Goal: Task Accomplishment & Management: Manage account settings

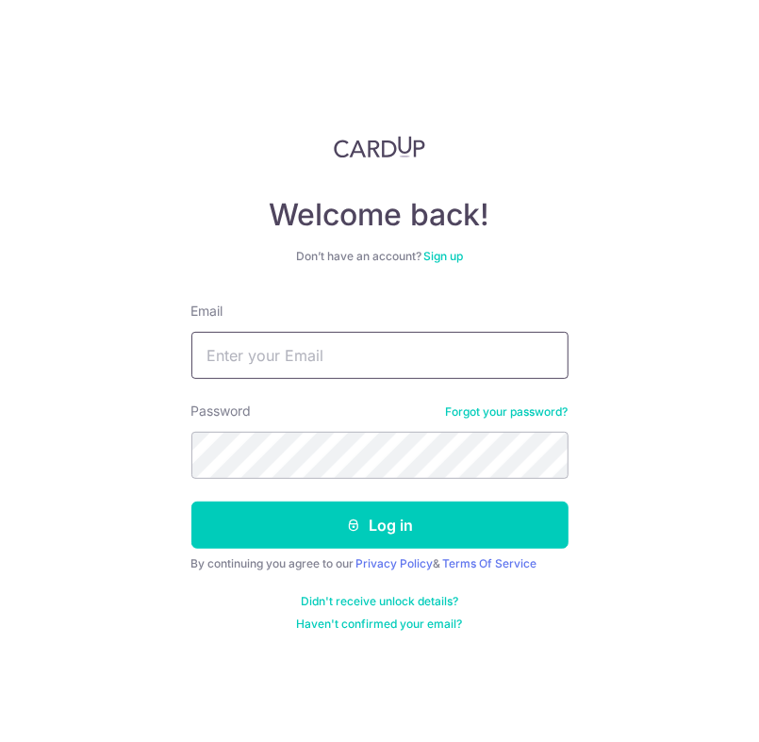
type input "[EMAIL_ADDRESS][DOMAIN_NAME]"
click at [191, 501] on button "Log in" at bounding box center [379, 524] width 377 height 47
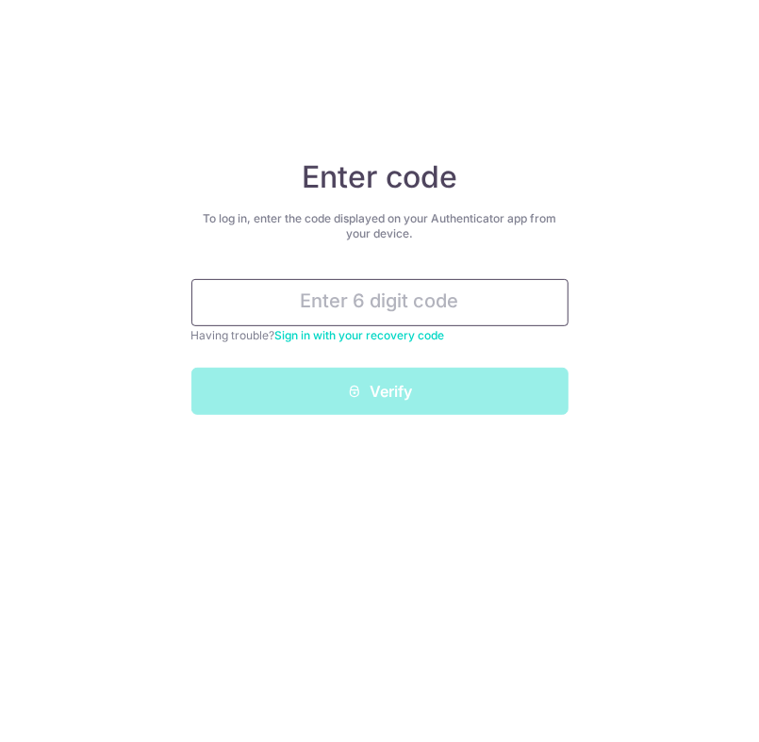
click at [245, 294] on input "text" at bounding box center [379, 302] width 377 height 47
paste input "453834"
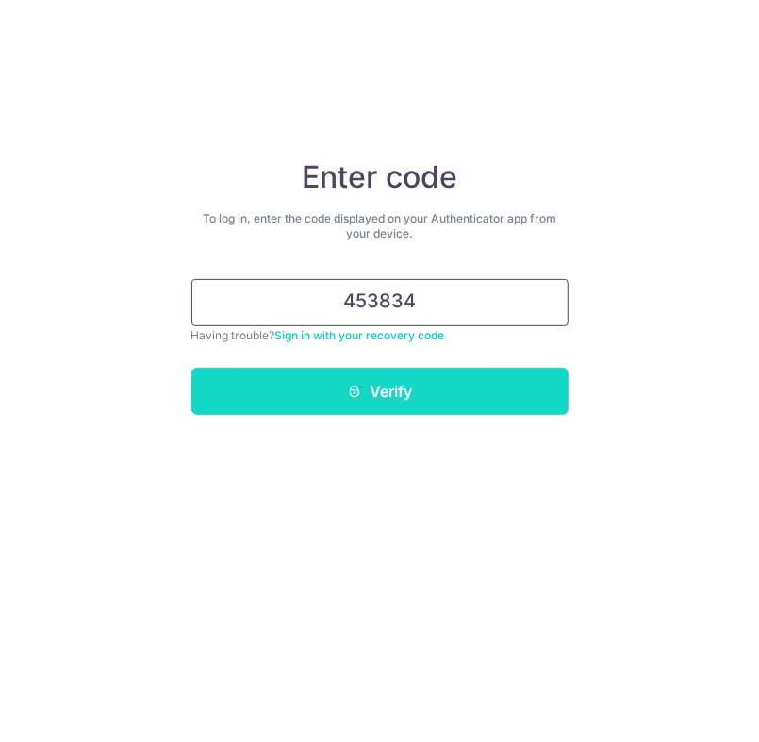
type input "453834"
click at [261, 380] on button "Verify" at bounding box center [379, 391] width 377 height 47
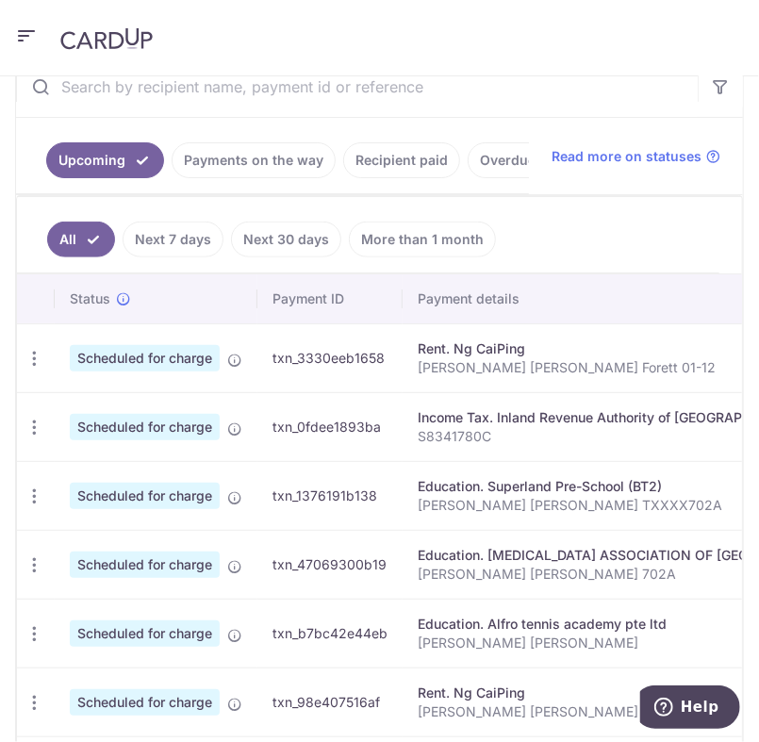
click at [231, 154] on link "Payments on the way" at bounding box center [254, 160] width 164 height 36
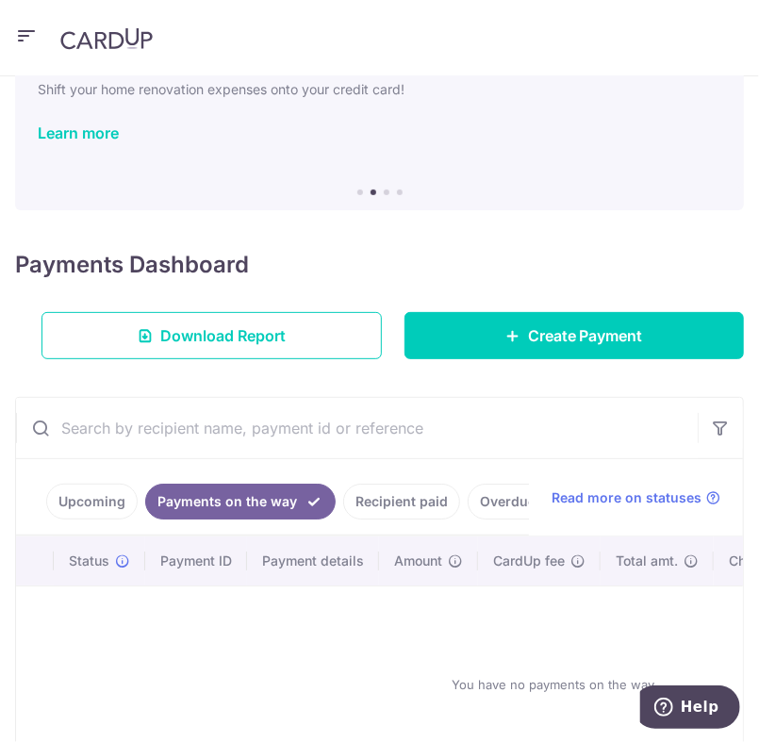
scroll to position [136, 0]
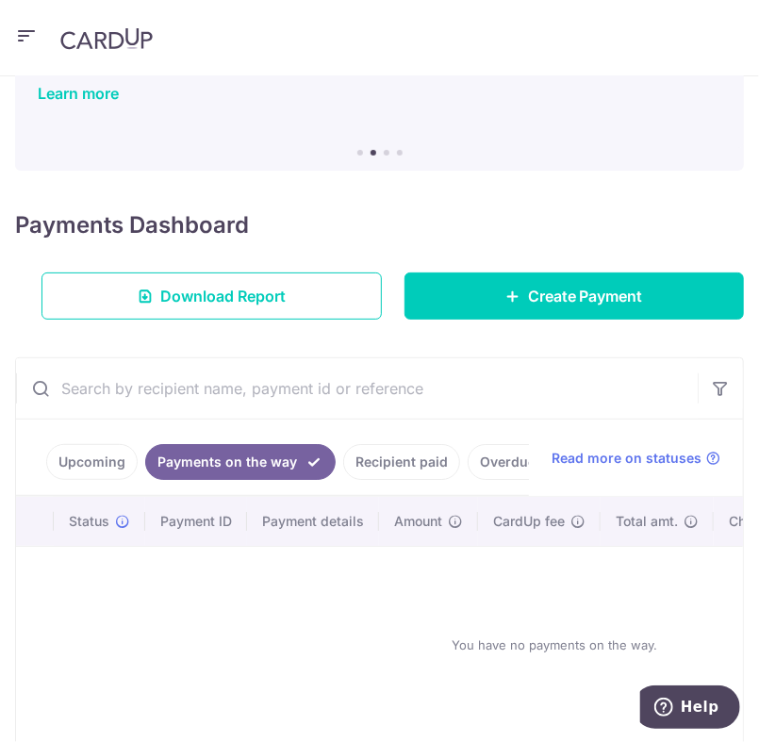
click at [385, 474] on link "Recipient paid" at bounding box center [401, 462] width 117 height 36
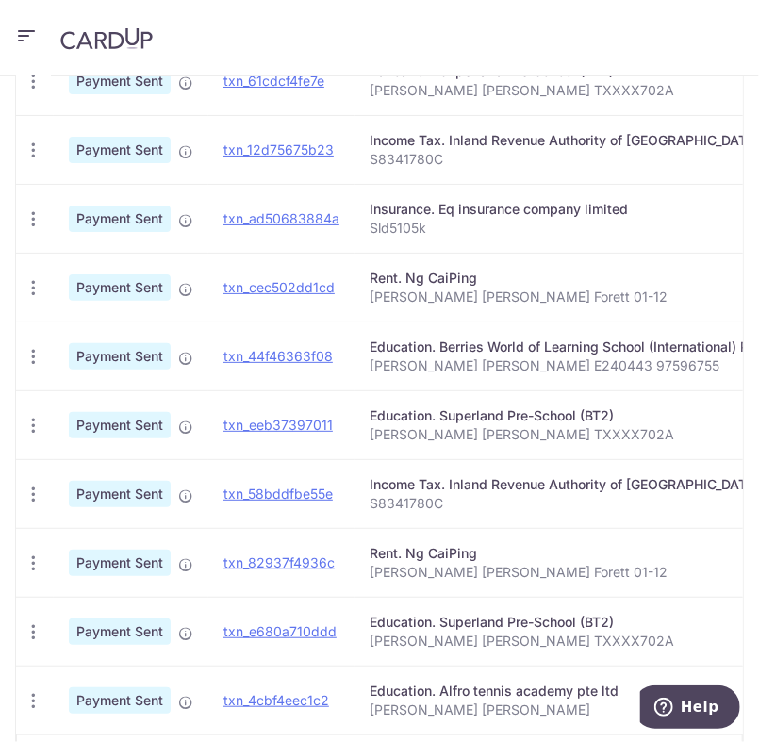
scroll to position [671, 0]
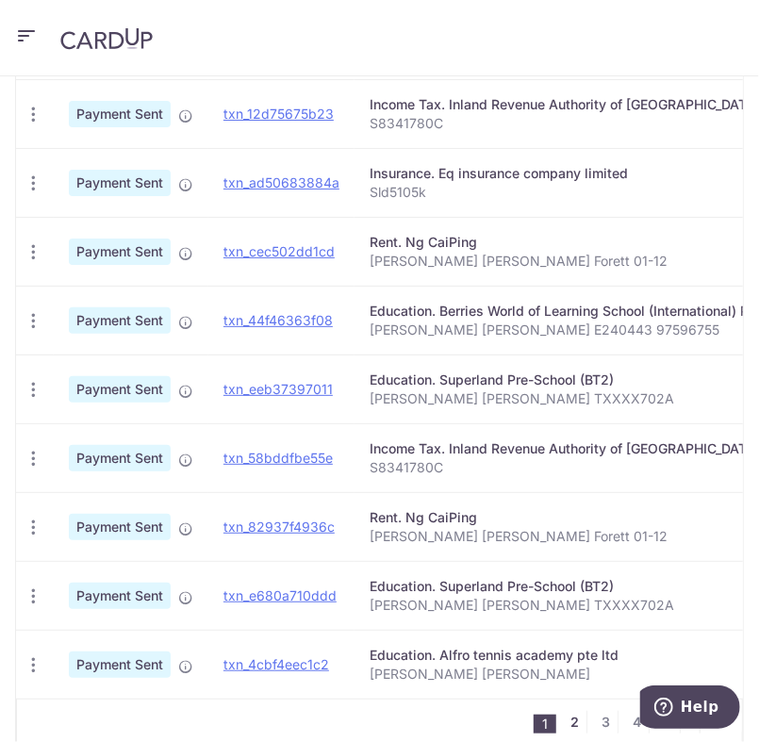
click at [583, 716] on link "2" at bounding box center [575, 722] width 23 height 23
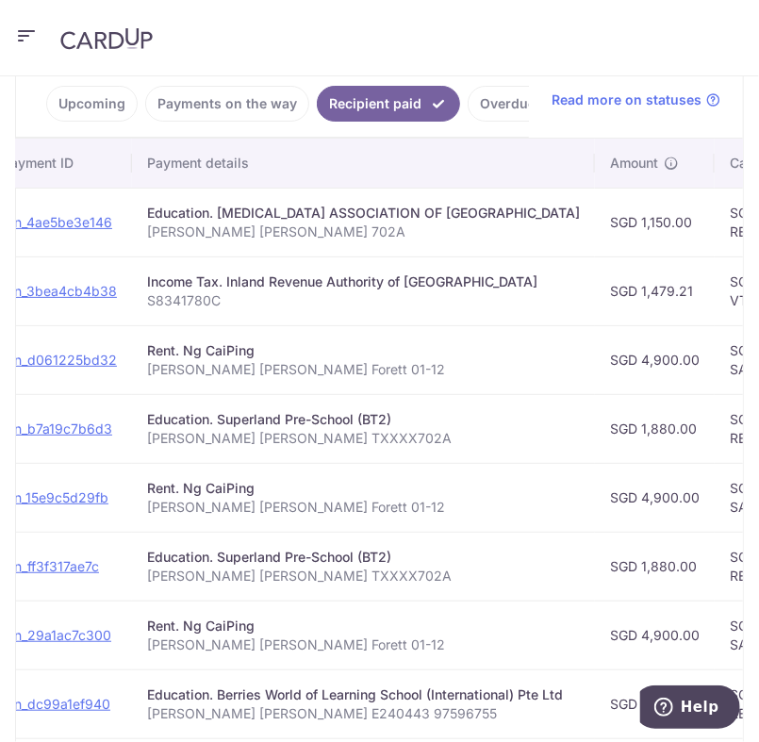
scroll to position [0, 0]
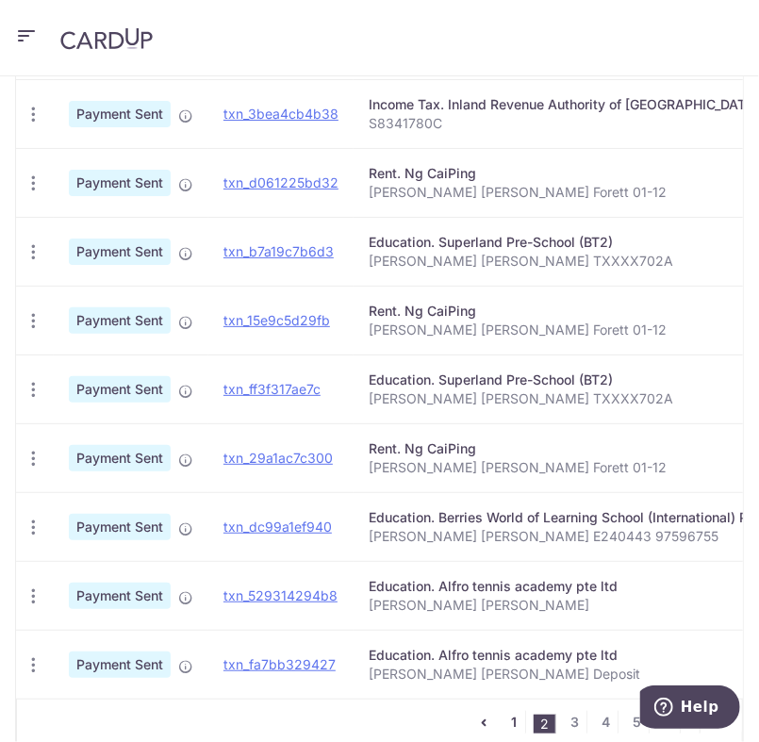
click at [517, 714] on link "1" at bounding box center [513, 722] width 23 height 23
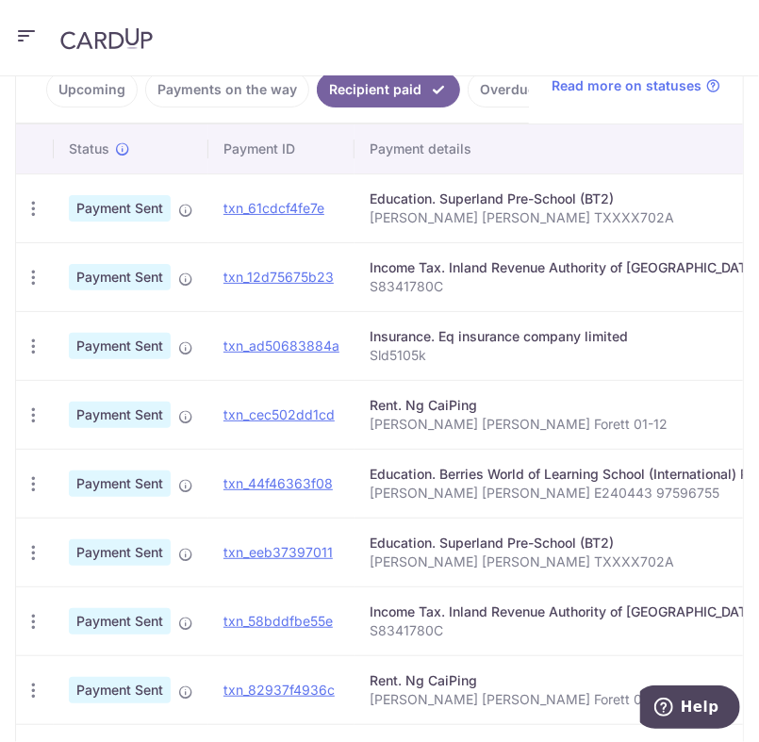
scroll to position [504, 0]
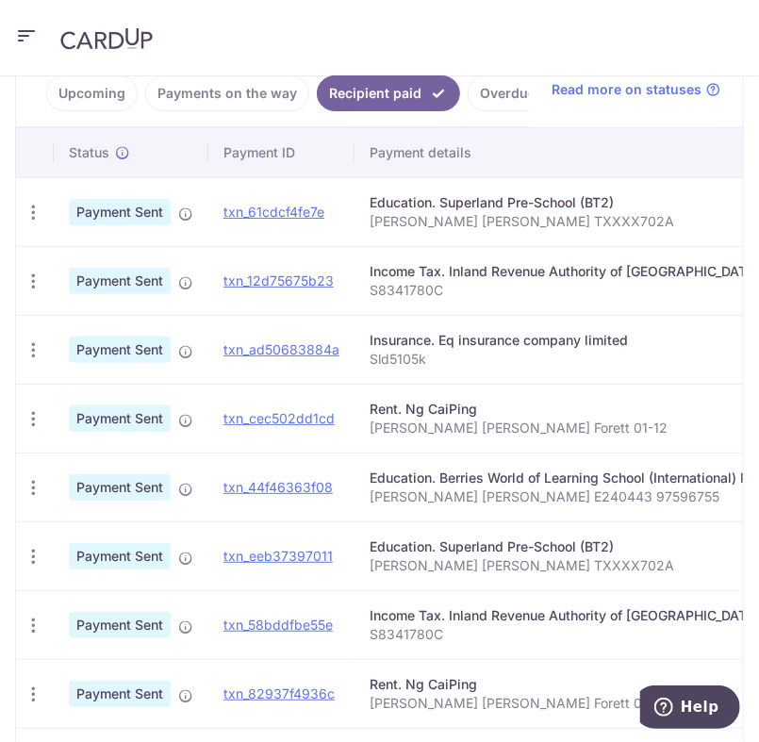
click at [67, 98] on link "Upcoming" at bounding box center [91, 93] width 91 height 36
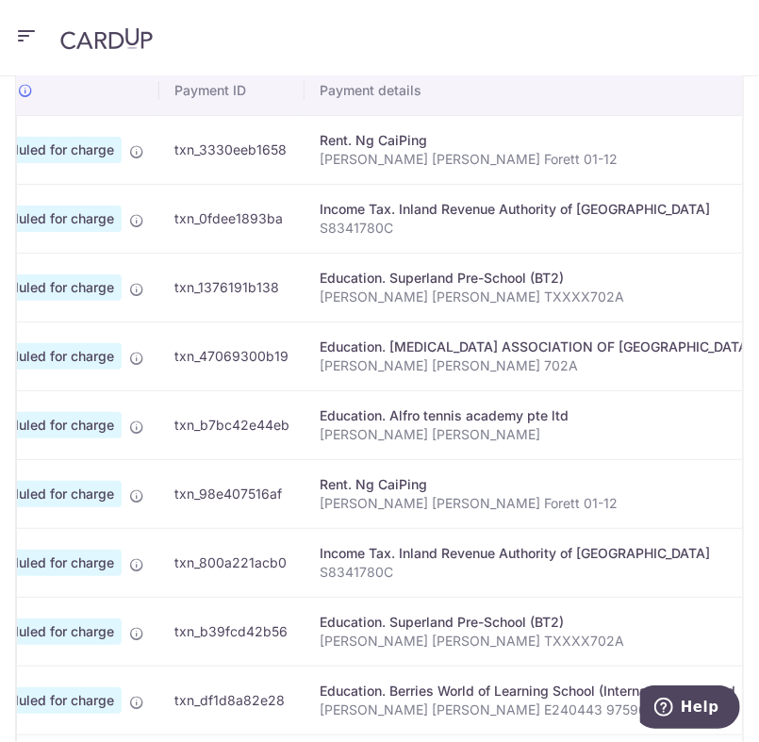
scroll to position [0, 0]
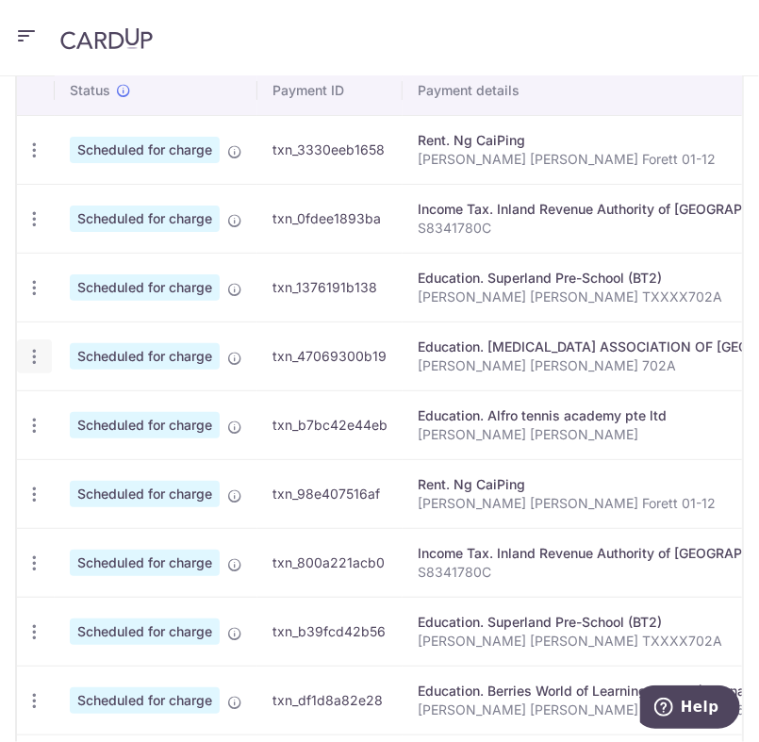
click at [32, 361] on icon "button" at bounding box center [35, 357] width 20 height 20
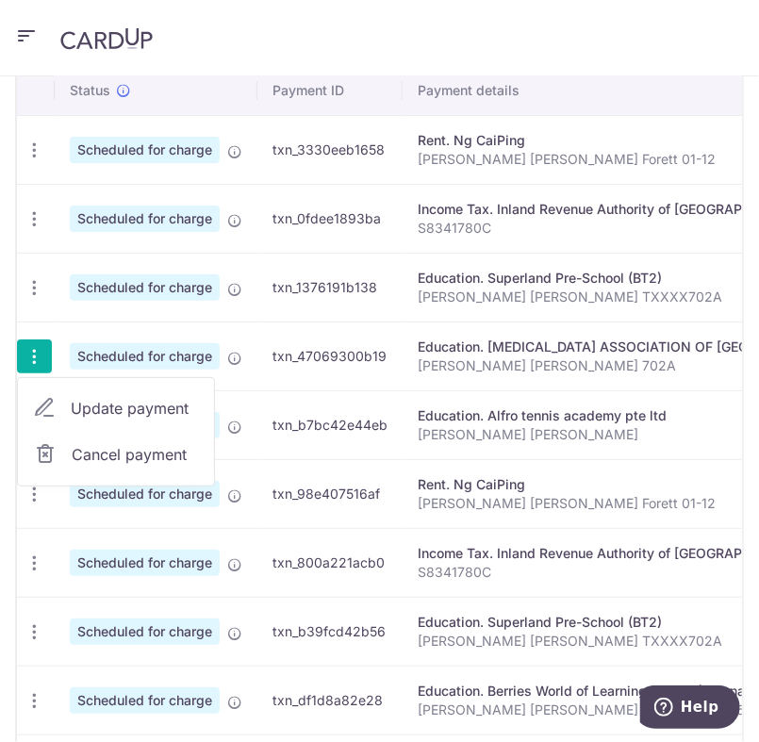
click at [90, 456] on span "Cancel payment" at bounding box center [135, 454] width 126 height 23
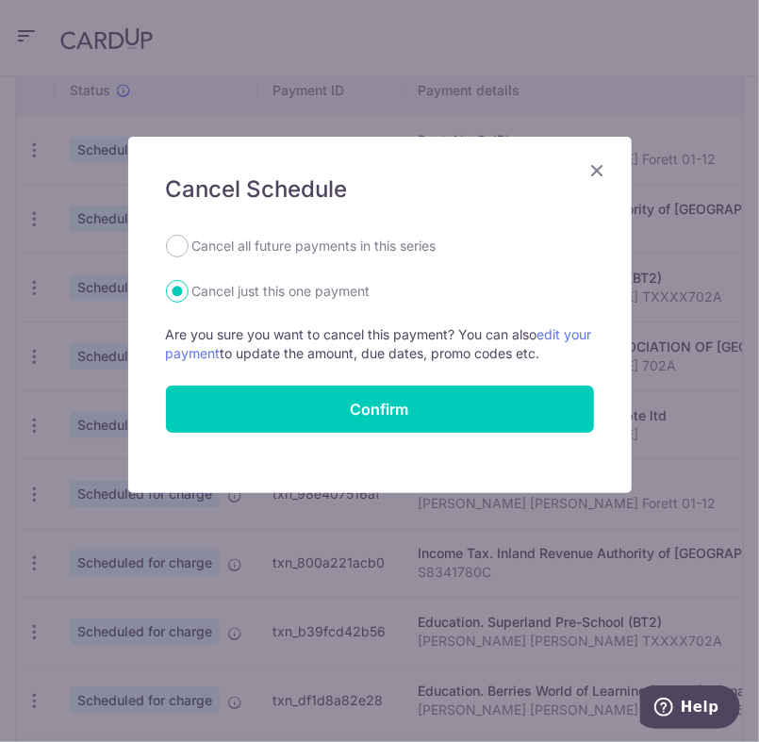
click at [167, 255] on div "Cancel all future payments in this series" at bounding box center [380, 246] width 428 height 23
click at [170, 245] on input "Cancel all future payments in this series" at bounding box center [177, 246] width 23 height 23
radio input "true"
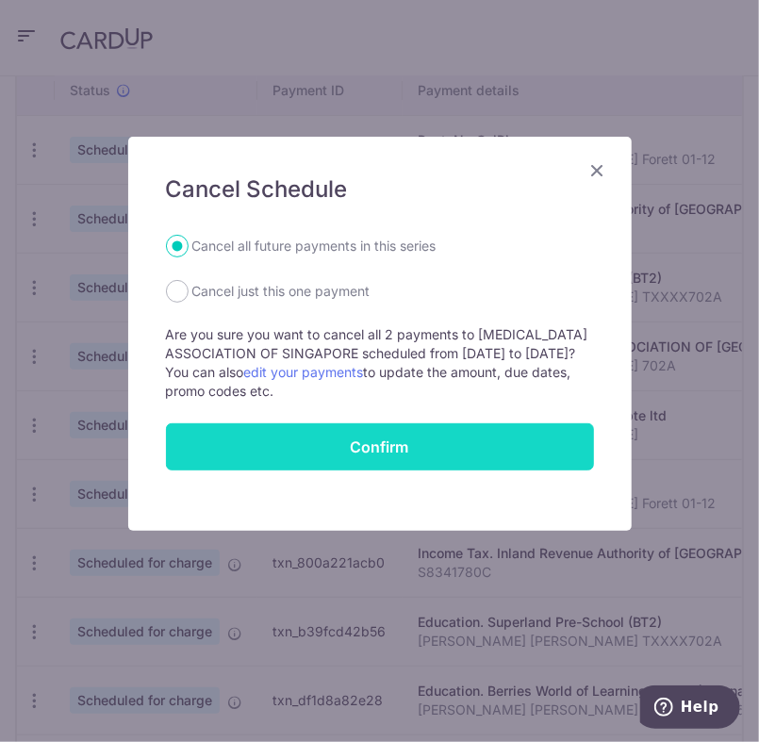
click at [529, 454] on button "Confirm" at bounding box center [380, 446] width 428 height 47
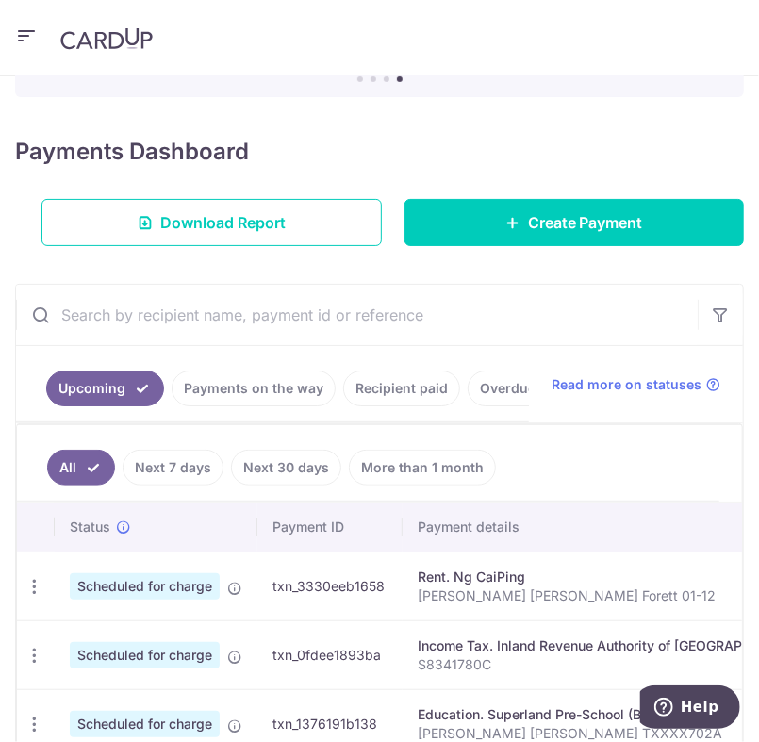
scroll to position [208, 0]
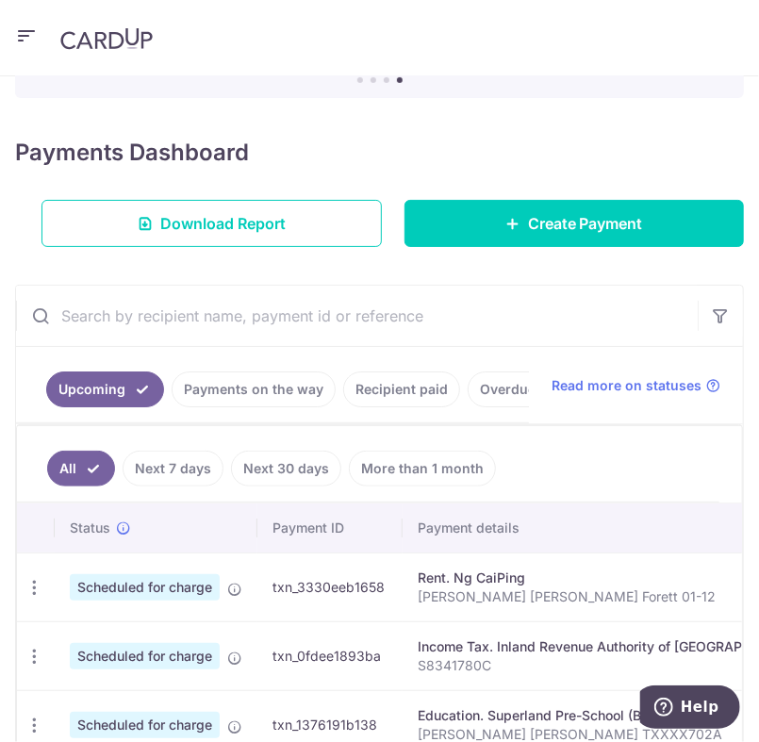
click at [127, 310] on input "text" at bounding box center [356, 316] width 681 height 60
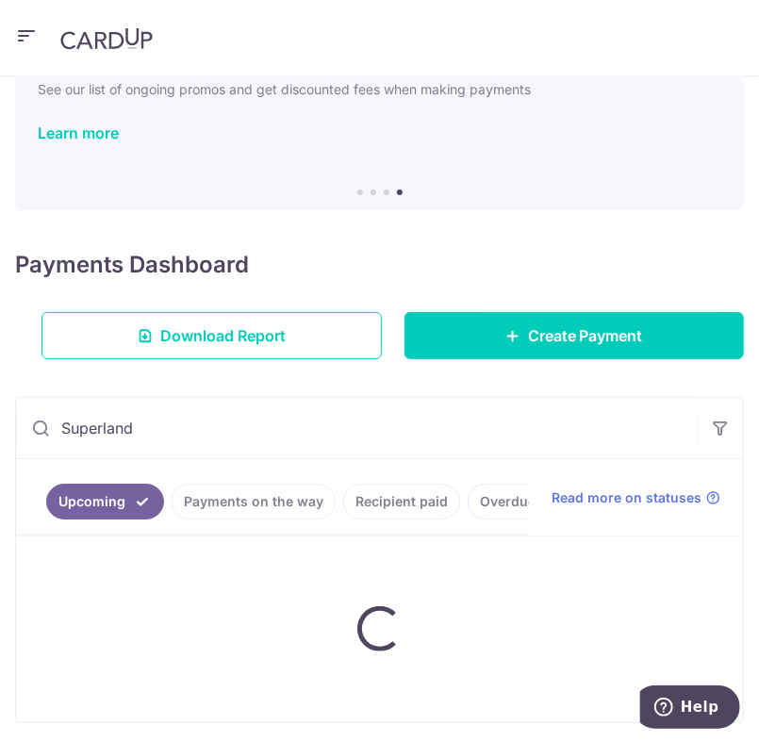
type input "Superland"
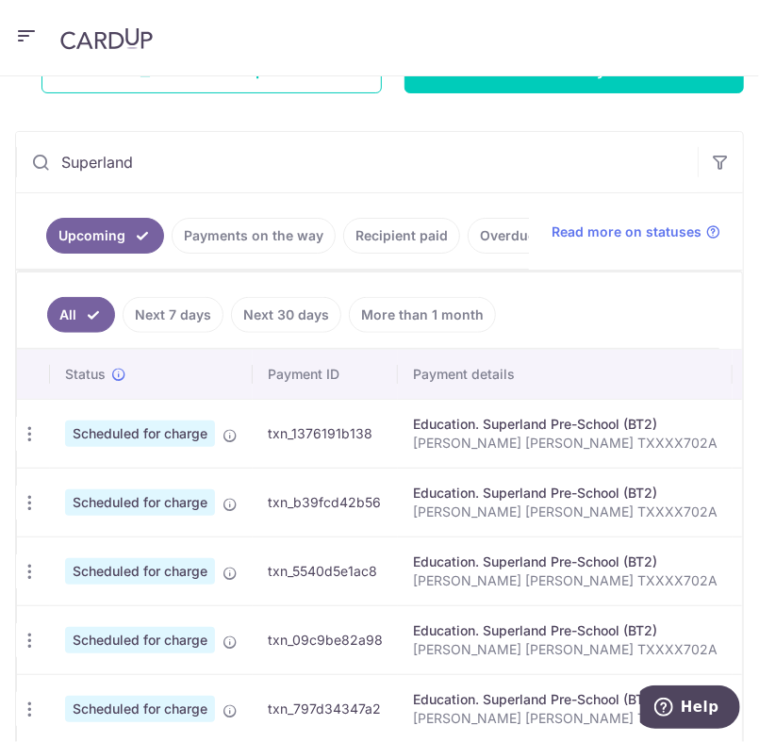
scroll to position [0, 0]
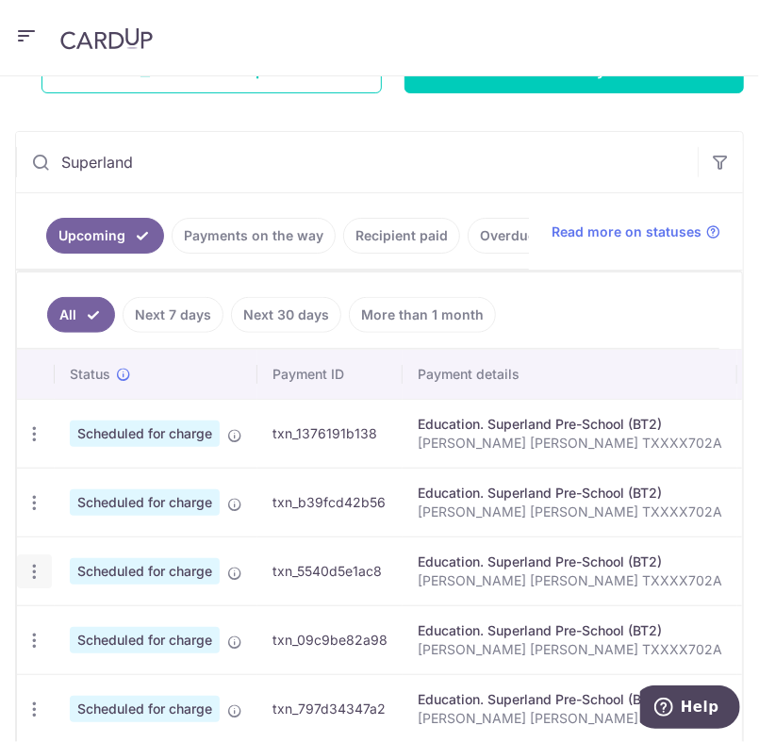
click at [35, 571] on icon "button" at bounding box center [35, 572] width 20 height 20
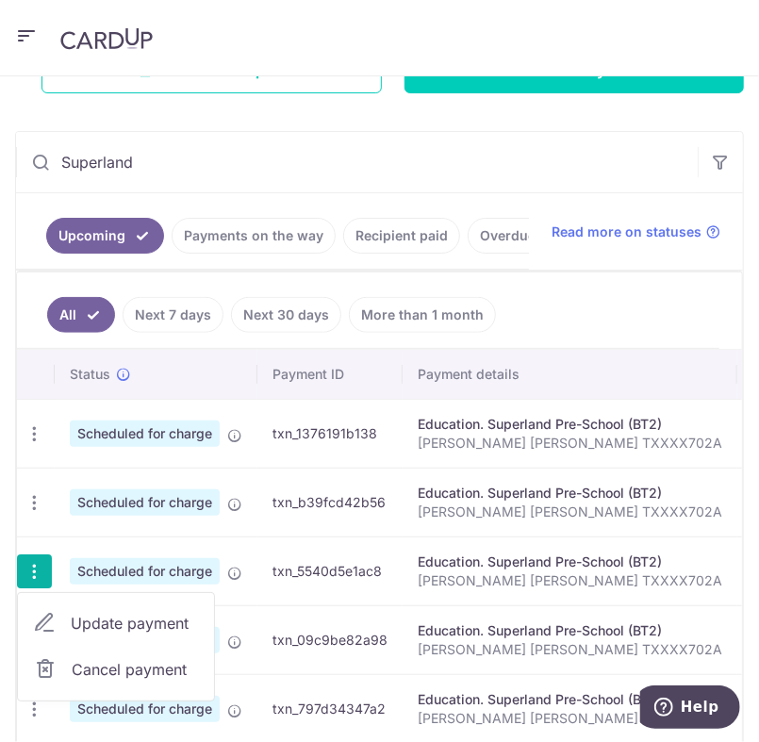
click at [78, 672] on span "Cancel payment" at bounding box center [135, 669] width 126 height 23
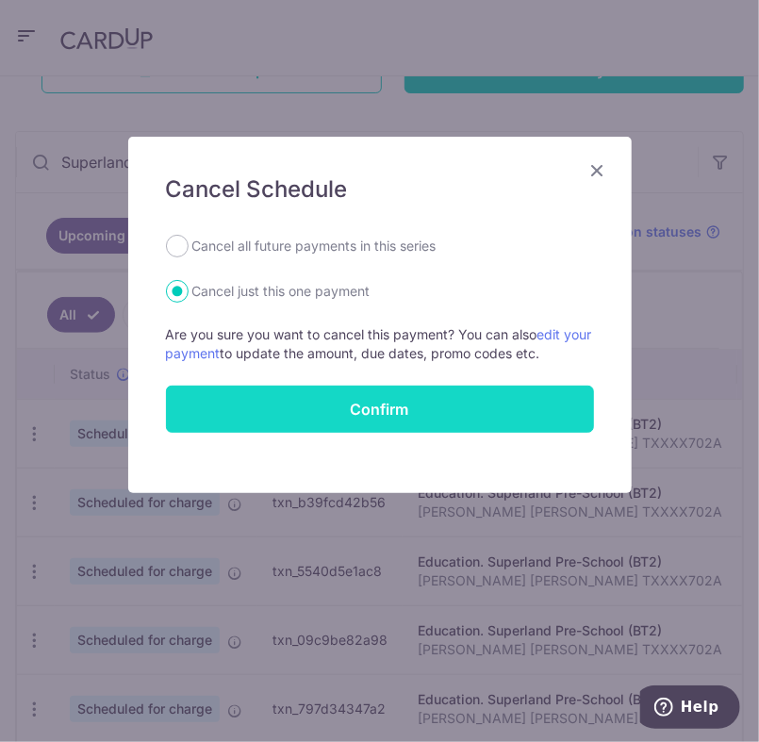
click at [206, 415] on button "Confirm" at bounding box center [380, 409] width 428 height 47
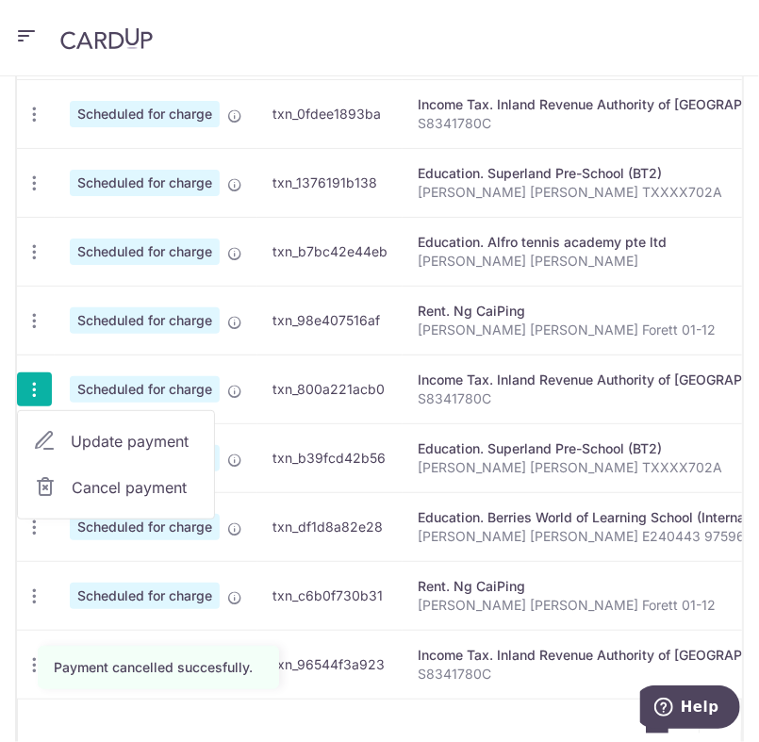
click at [27, 373] on div at bounding box center [379, 371] width 759 height 742
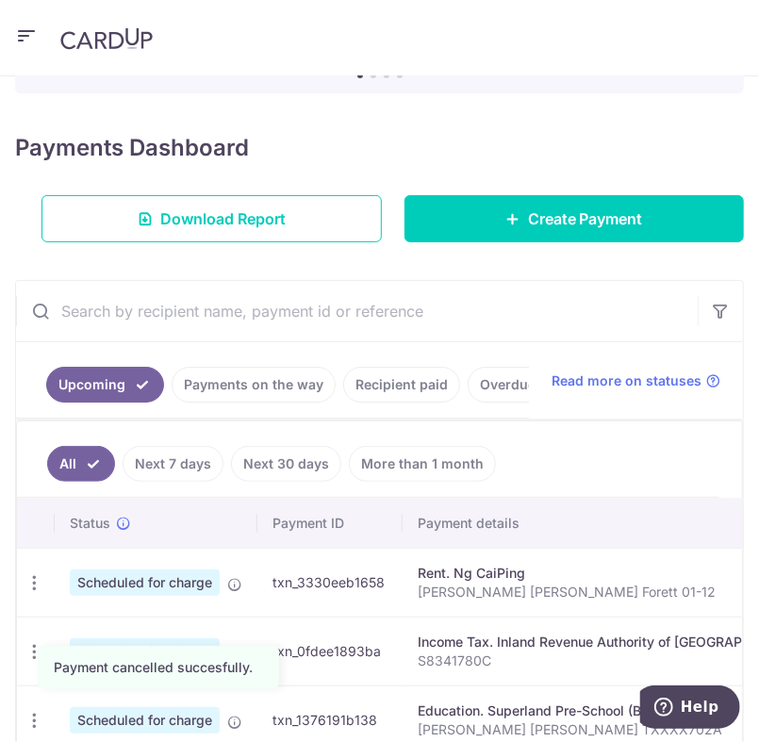
scroll to position [212, 0]
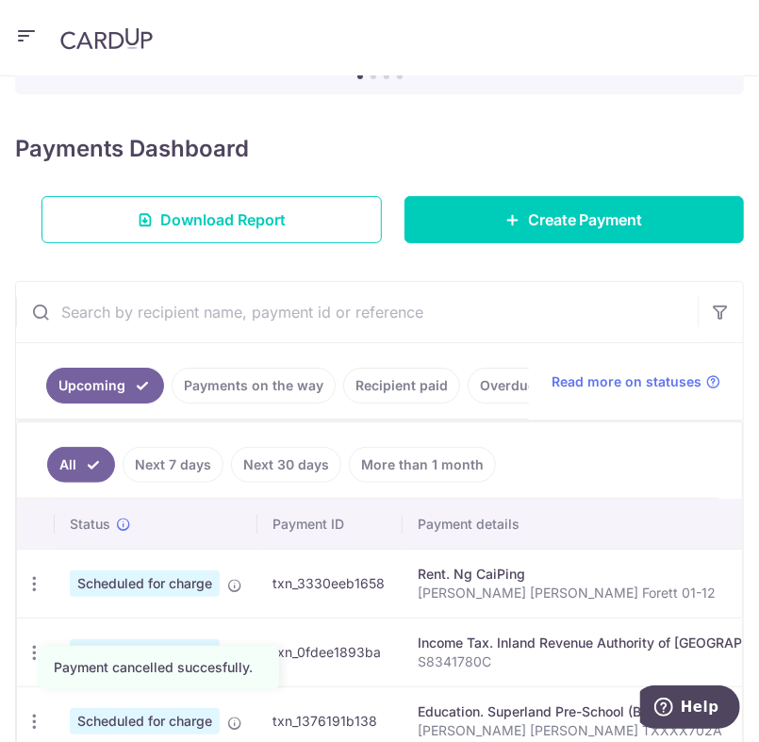
click at [134, 310] on input "text" at bounding box center [356, 312] width 681 height 60
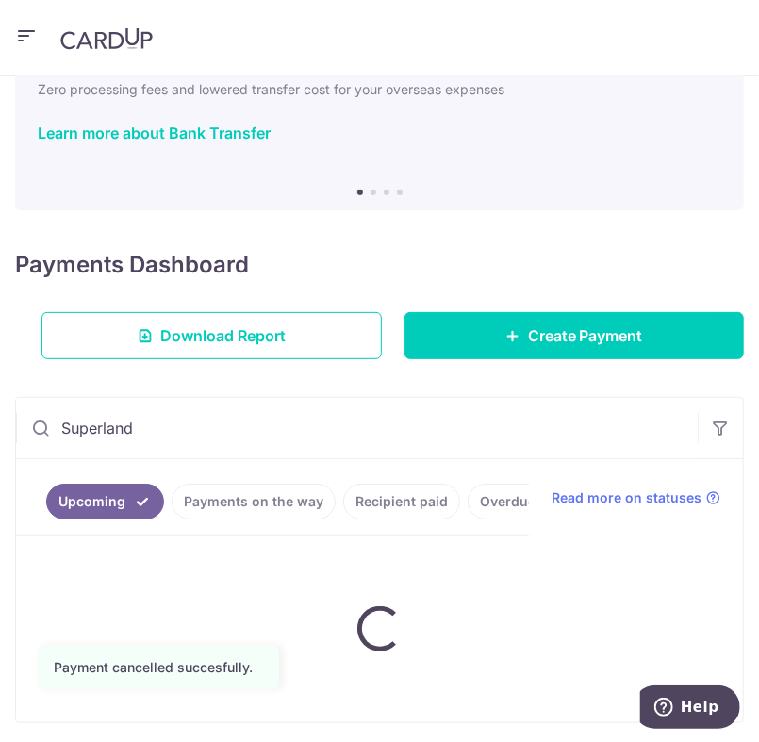
scroll to position [96, 0]
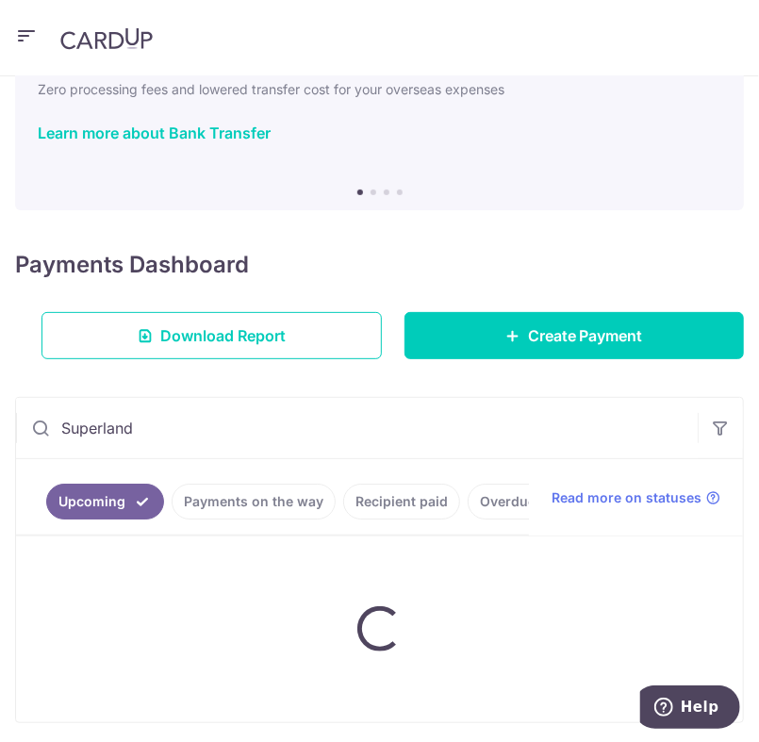
type input "Superland"
click at [40, 312] on div "Download Report" at bounding box center [211, 335] width 363 height 47
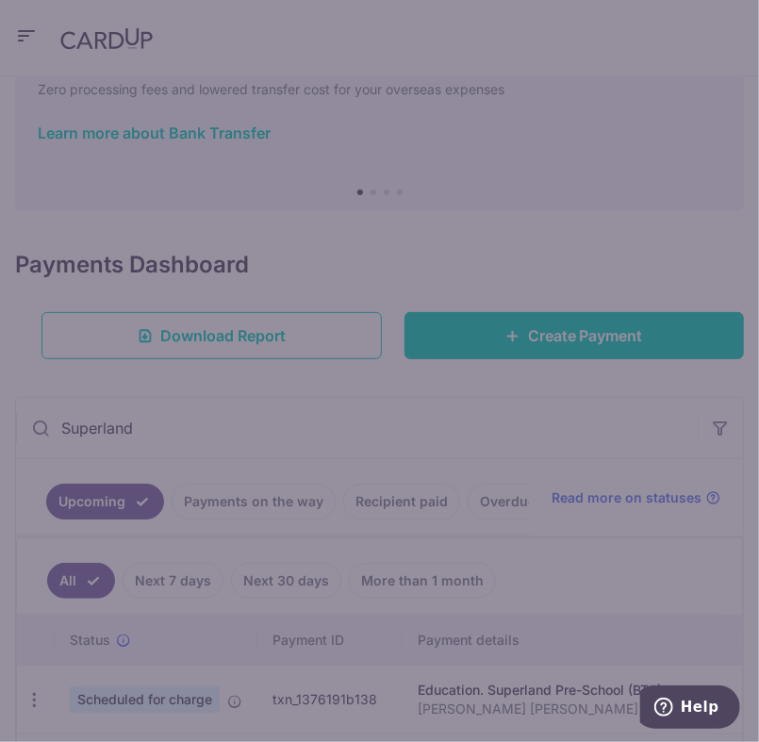
scroll to position [212, 0]
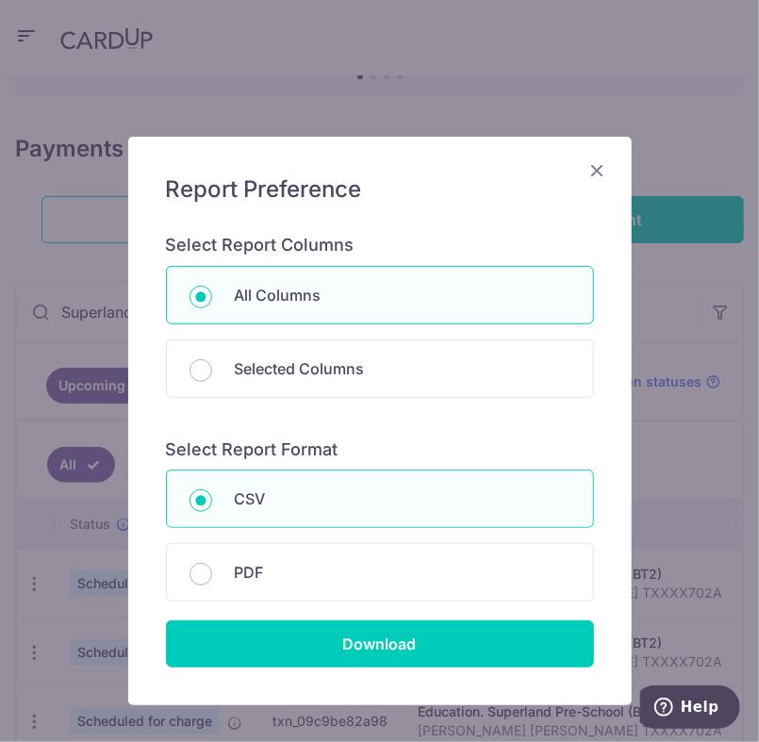
click at [605, 167] on icon "Close" at bounding box center [597, 170] width 23 height 24
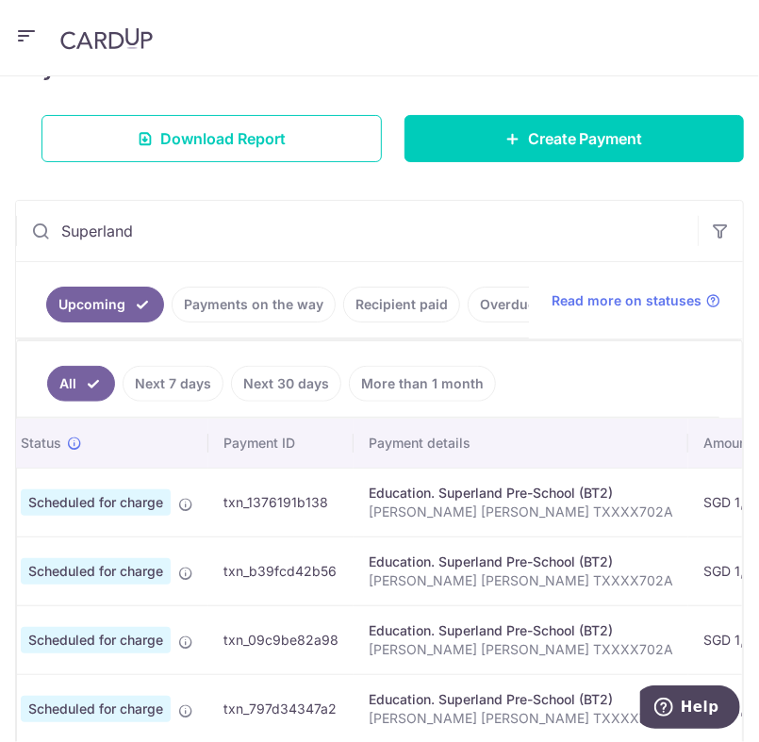
scroll to position [0, 0]
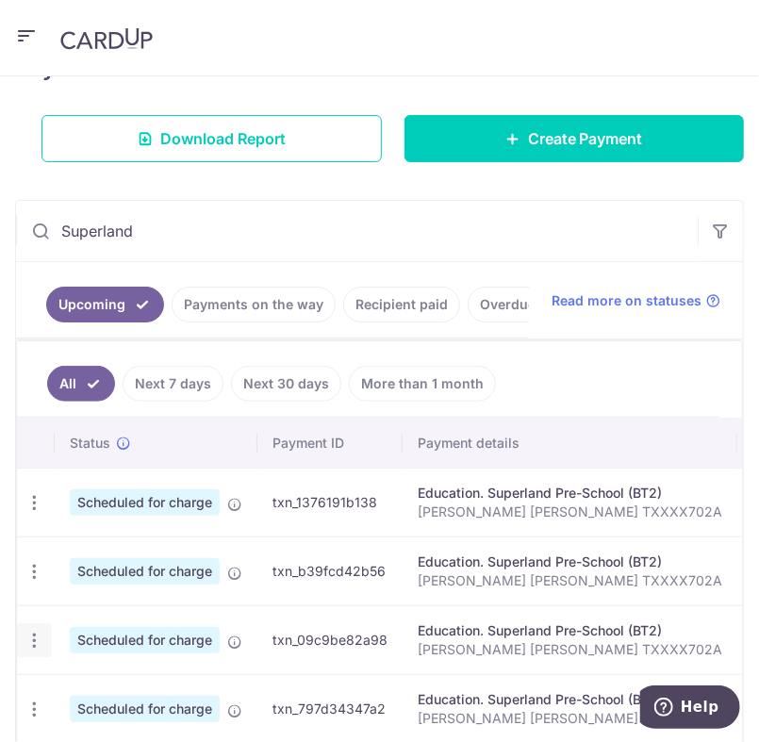
click at [30, 634] on icon "button" at bounding box center [35, 641] width 20 height 20
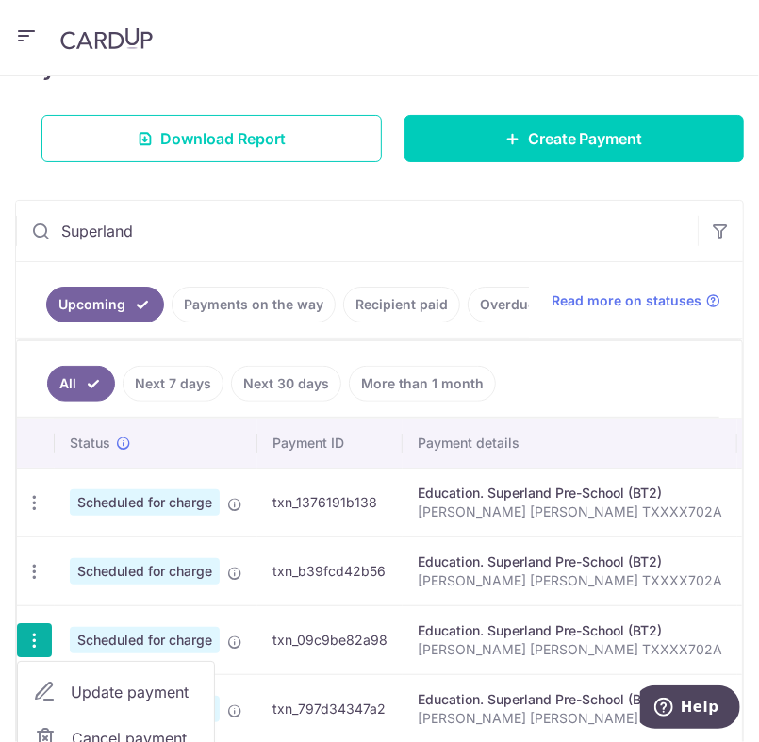
click at [24, 627] on div at bounding box center [379, 371] width 759 height 742
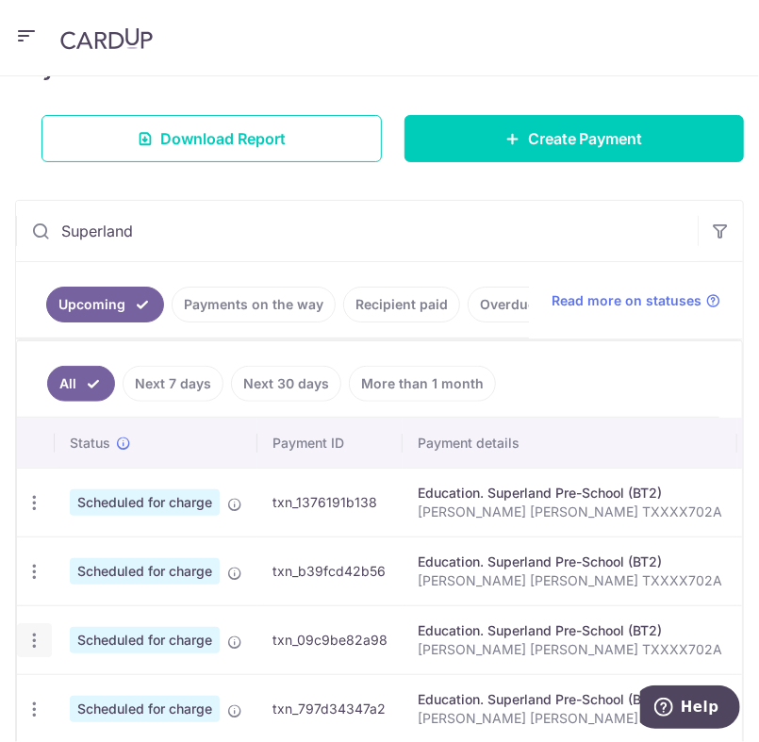
click at [38, 641] on icon "button" at bounding box center [35, 641] width 20 height 20
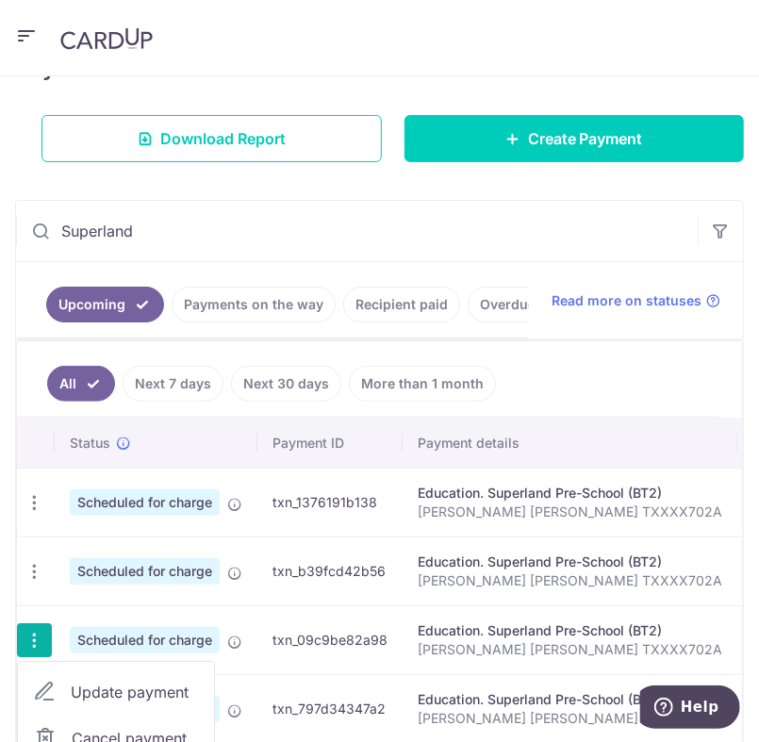
click at [96, 727] on span "Cancel payment" at bounding box center [135, 738] width 126 height 23
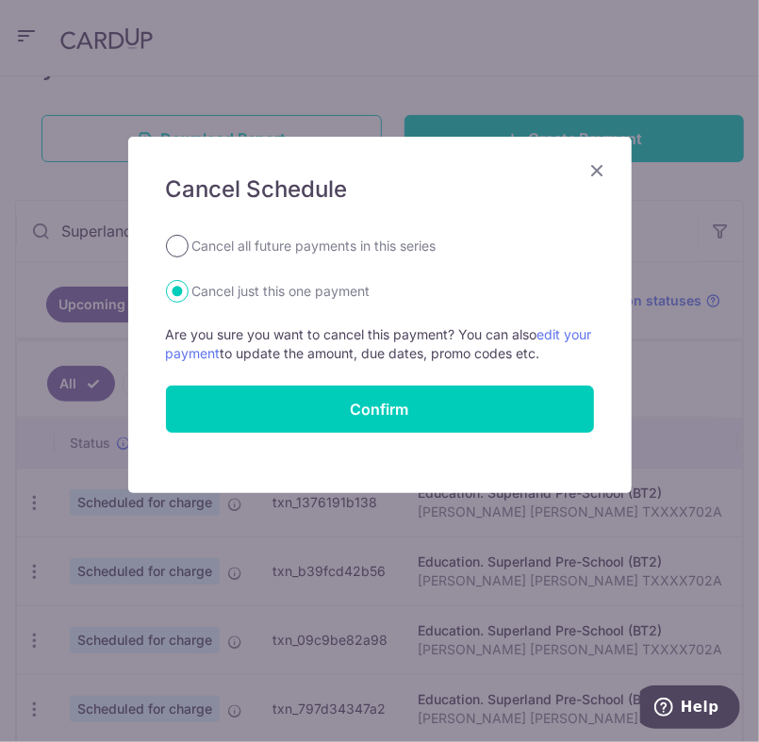
click at [176, 246] on input "Cancel all future payments in this series" at bounding box center [177, 246] width 23 height 23
radio input "true"
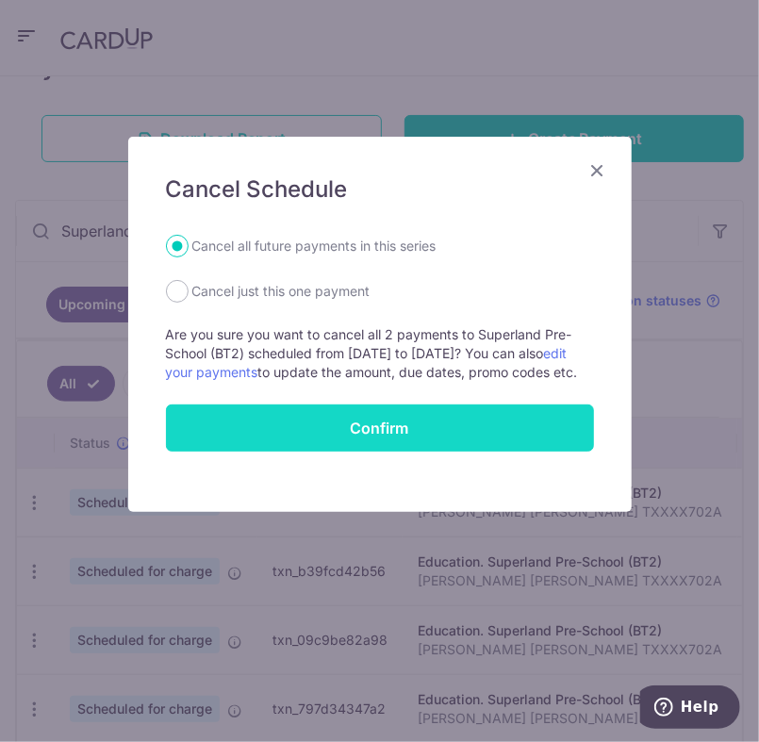
click at [211, 429] on button "Confirm" at bounding box center [380, 427] width 428 height 47
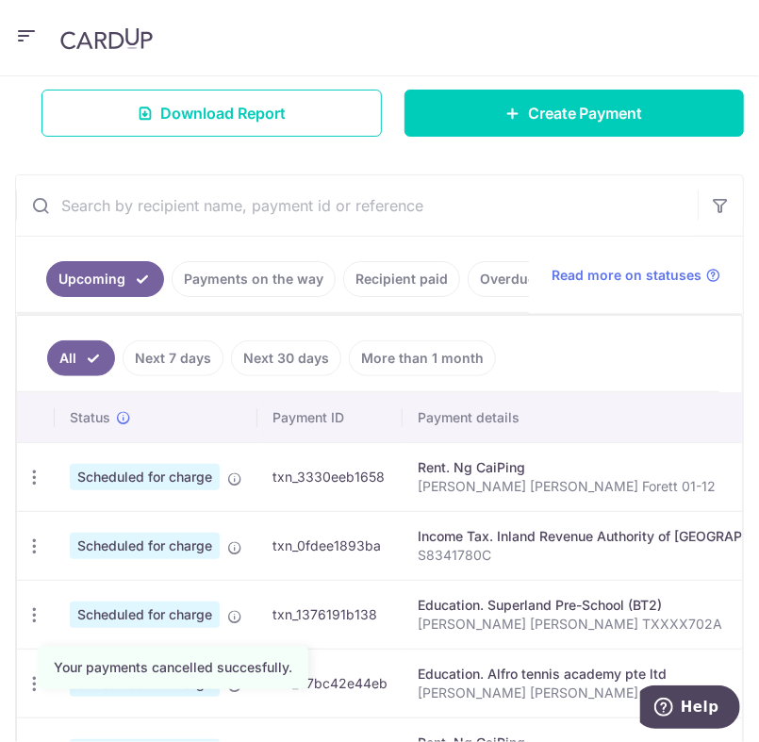
scroll to position [320, 0]
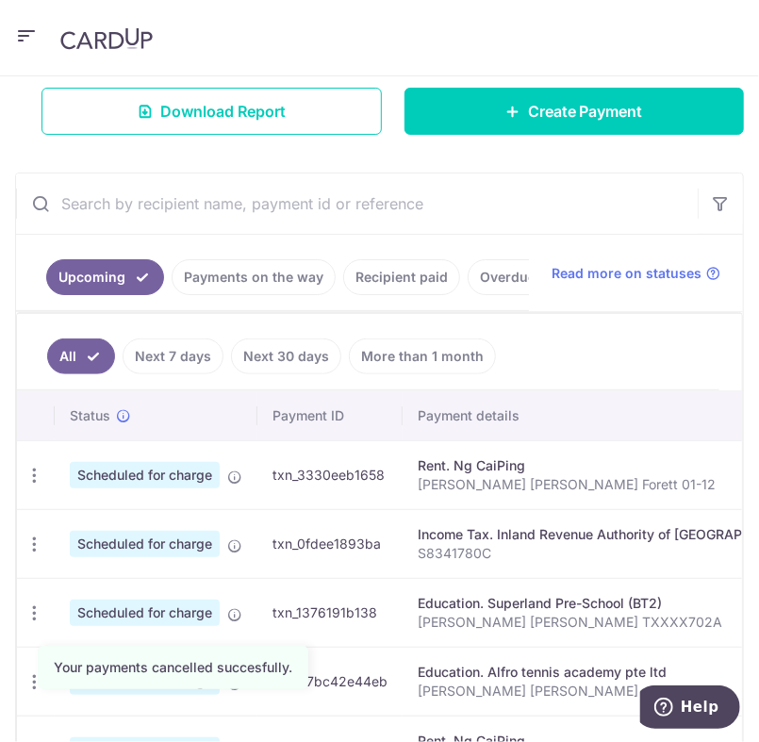
click at [138, 211] on input "text" at bounding box center [356, 203] width 681 height 60
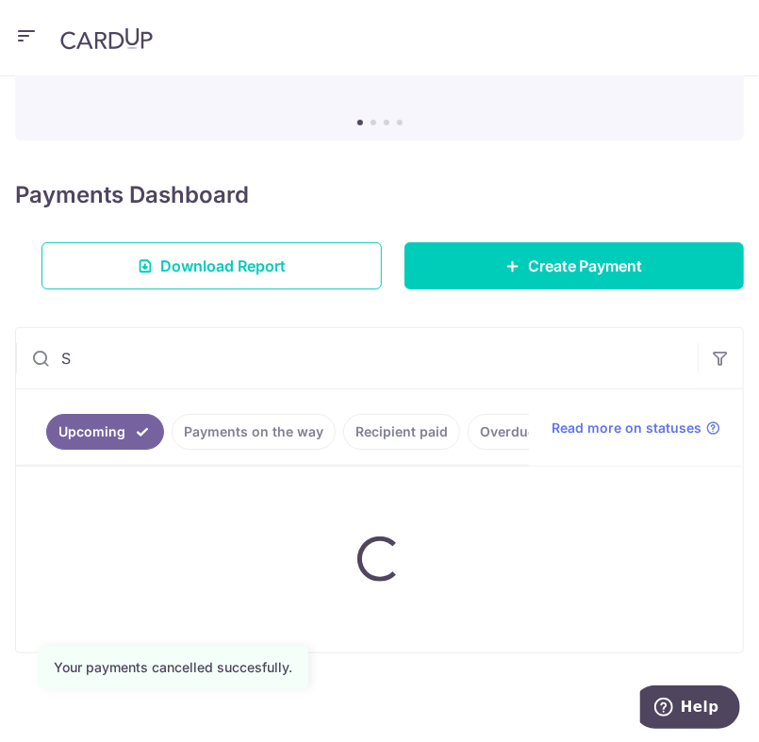
scroll to position [96, 0]
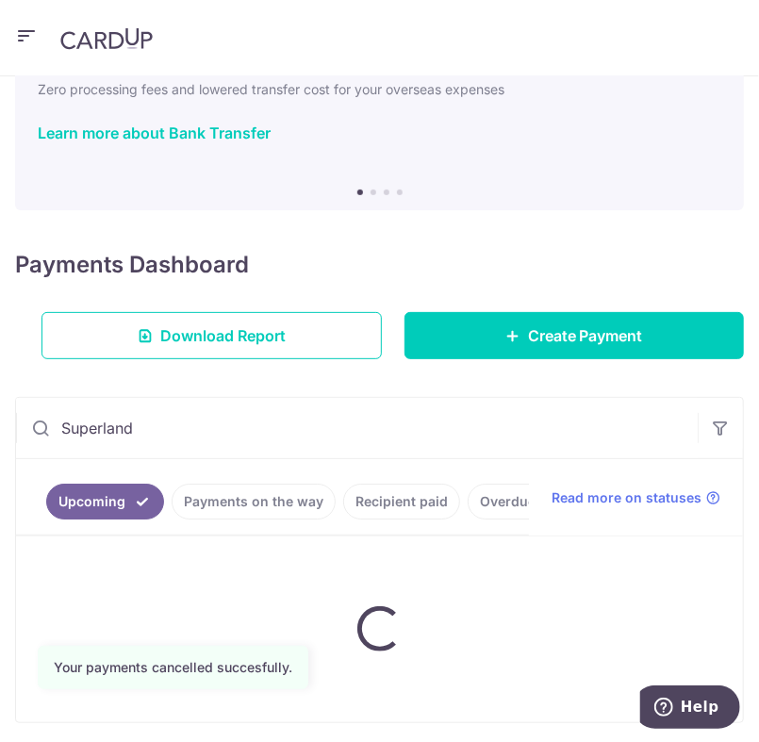
type input "Superland"
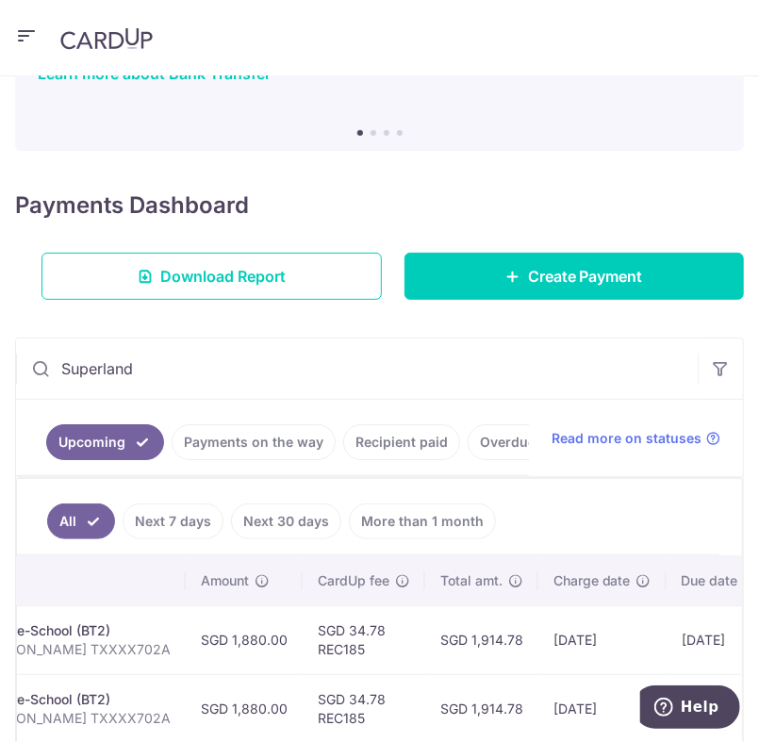
scroll to position [0, 656]
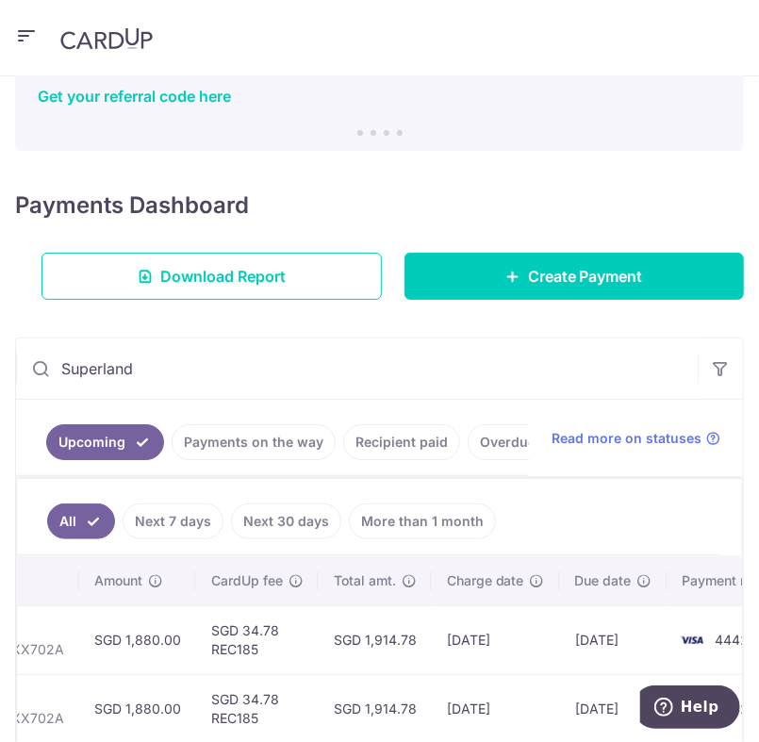
click at [147, 361] on input "Superland" at bounding box center [356, 368] width 681 height 60
click at [110, 369] on input "Superland" at bounding box center [356, 368] width 681 height 60
click at [106, 361] on input "Superland" at bounding box center [356, 368] width 681 height 60
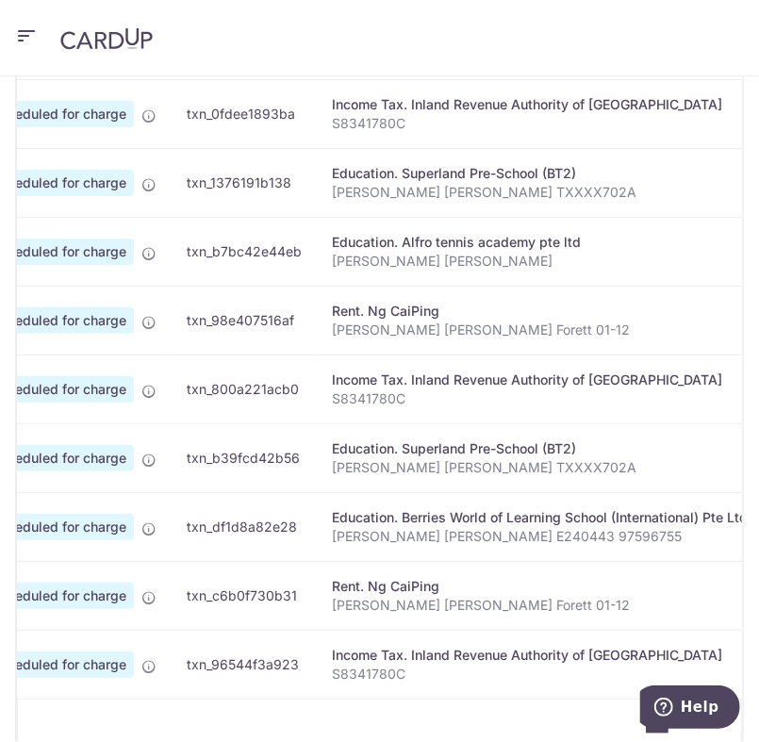
scroll to position [0, 0]
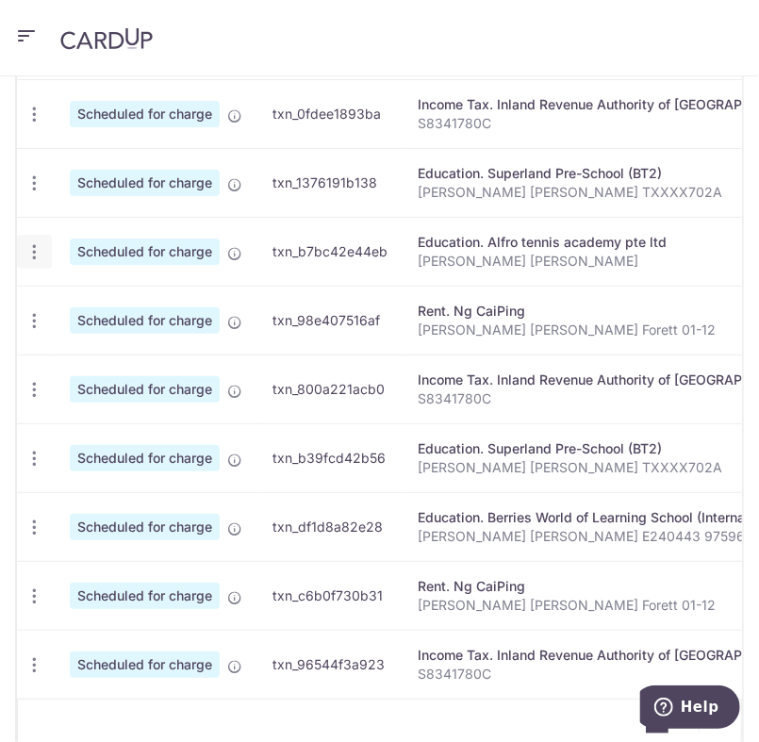
click at [29, 250] on icon "button" at bounding box center [35, 252] width 20 height 20
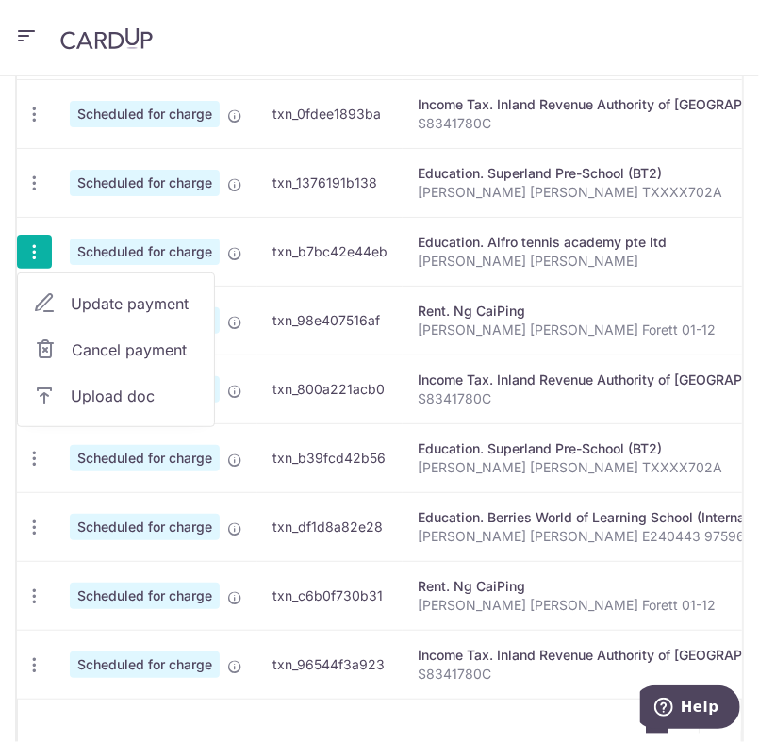
click at [30, 253] on div at bounding box center [379, 371] width 759 height 742
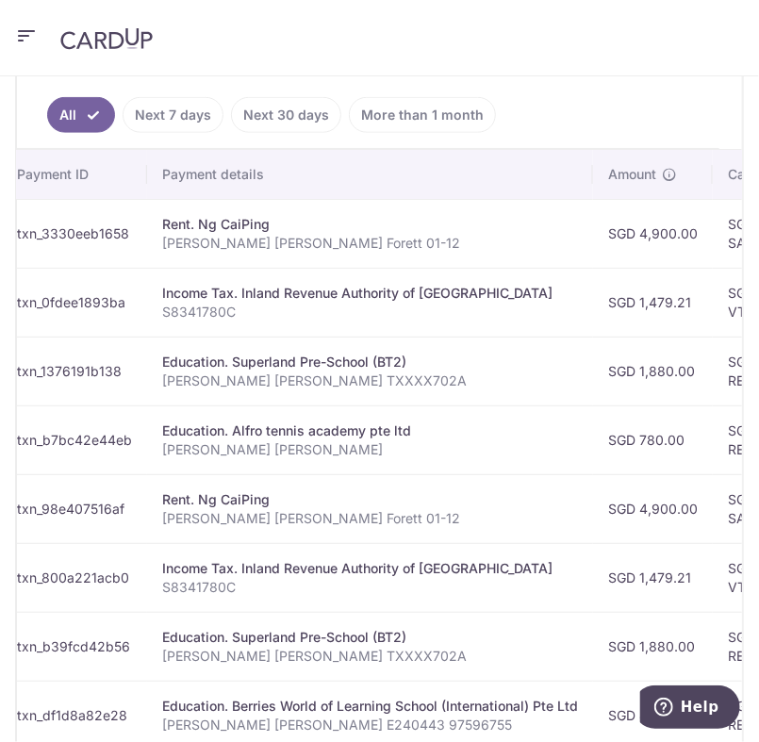
scroll to position [557, 0]
